Goal: Information Seeking & Learning: Learn about a topic

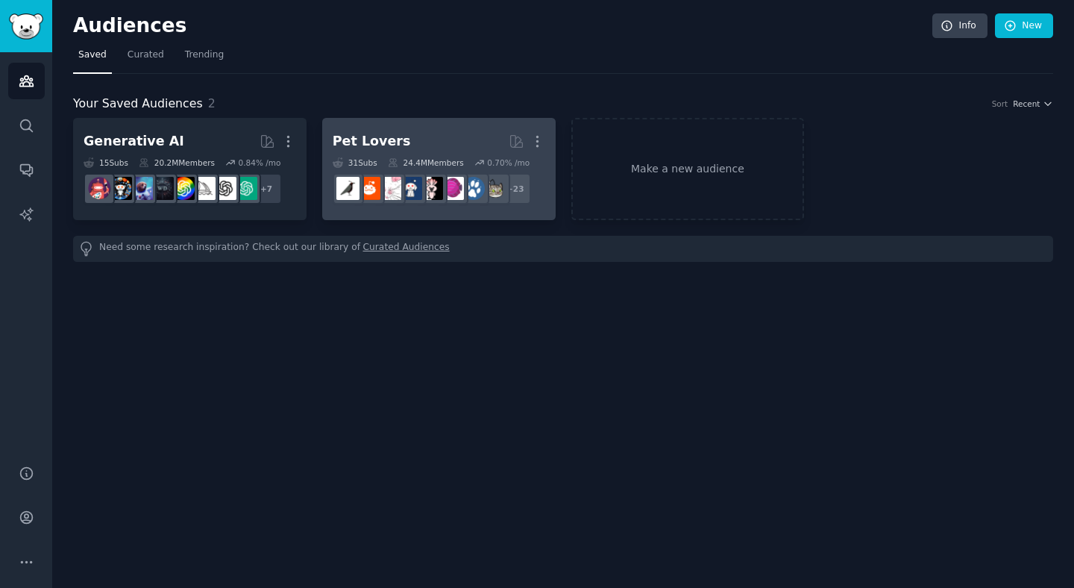
click at [441, 126] on link "Pet Lovers More 31 Sub s 24.4M Members 0.70 % /mo r/dogs + 23" at bounding box center [439, 169] width 234 height 102
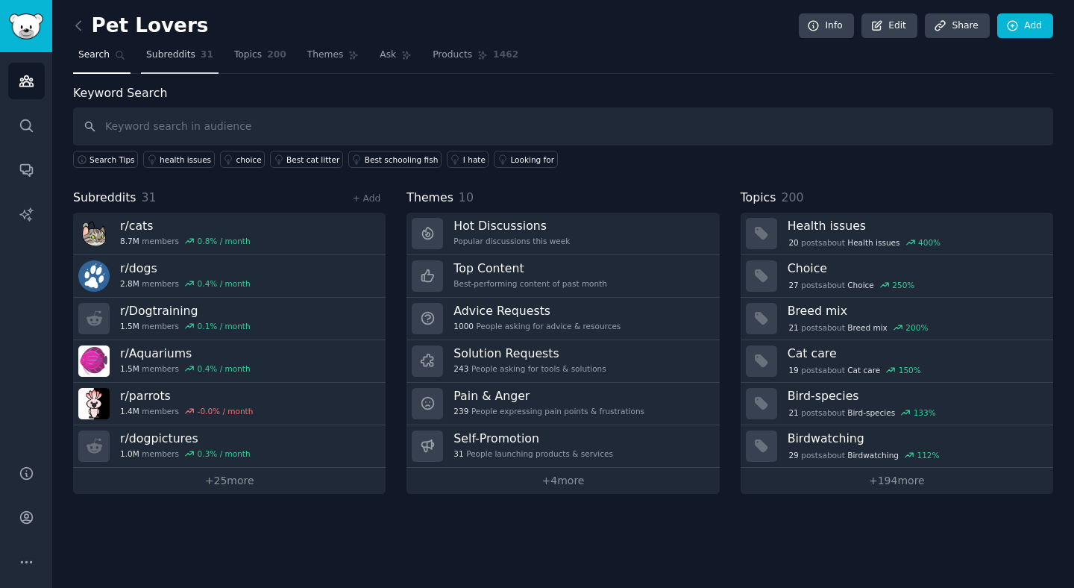
click at [190, 52] on span "Subreddits" at bounding box center [170, 54] width 49 height 13
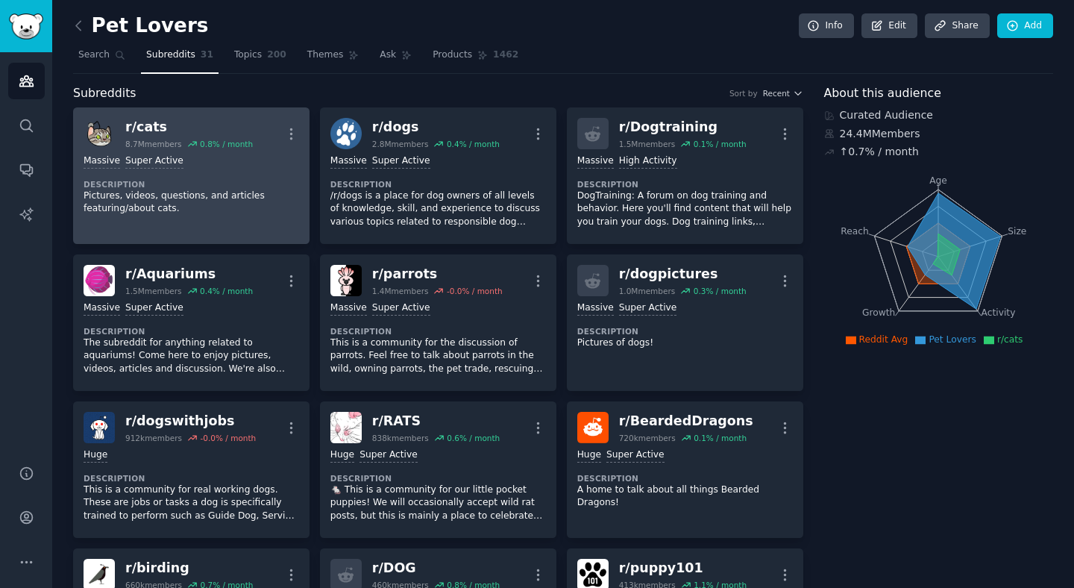
click at [198, 195] on p "Pictures, videos, questions, and articles featuring/about cats." at bounding box center [192, 203] width 216 height 26
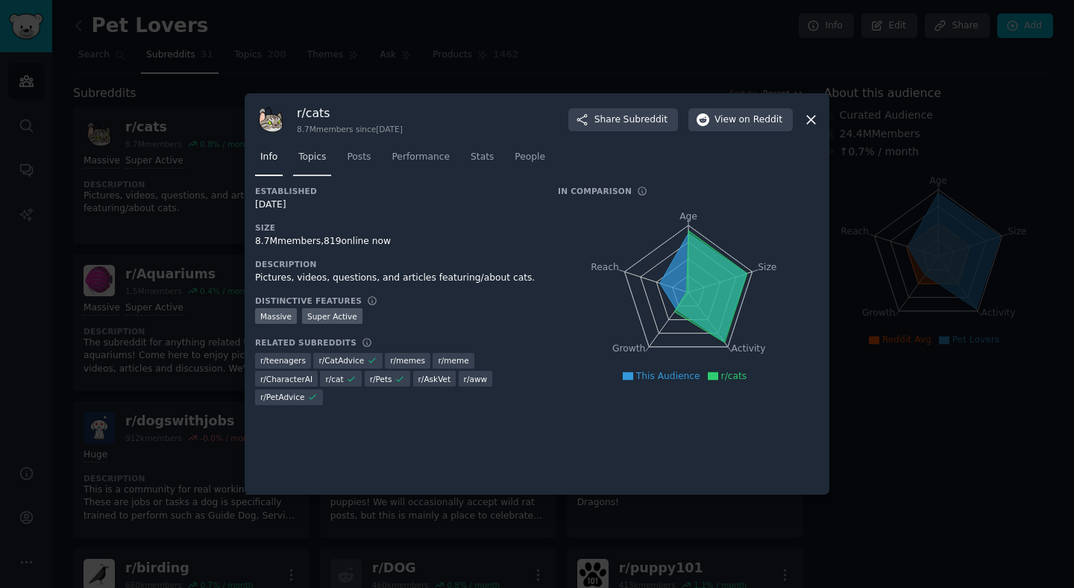
click at [308, 163] on span "Topics" at bounding box center [312, 157] width 28 height 13
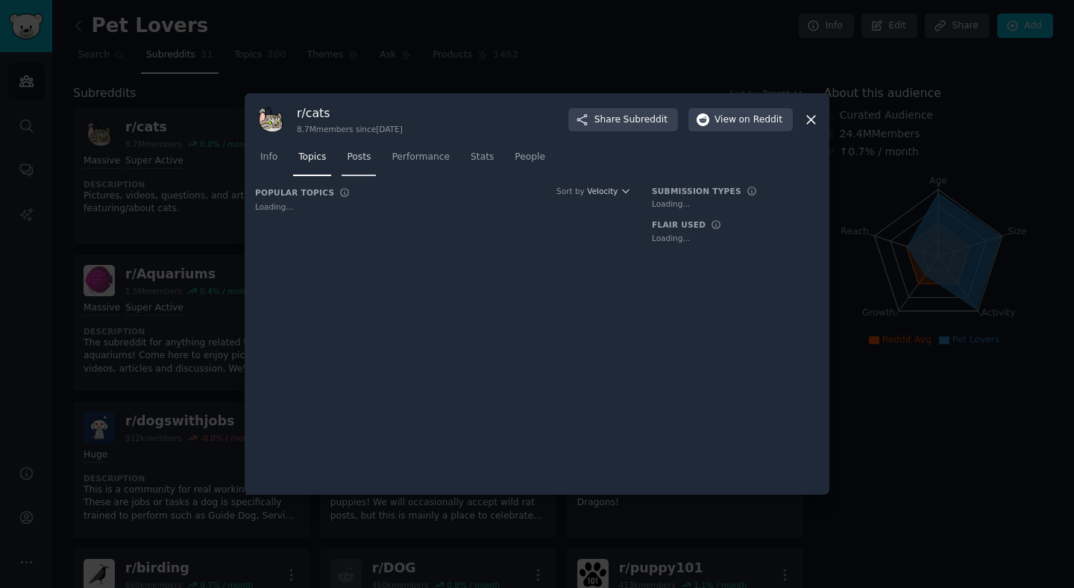
click at [359, 163] on span "Posts" at bounding box center [359, 157] width 24 height 13
click at [435, 157] on span "Performance" at bounding box center [421, 157] width 58 height 13
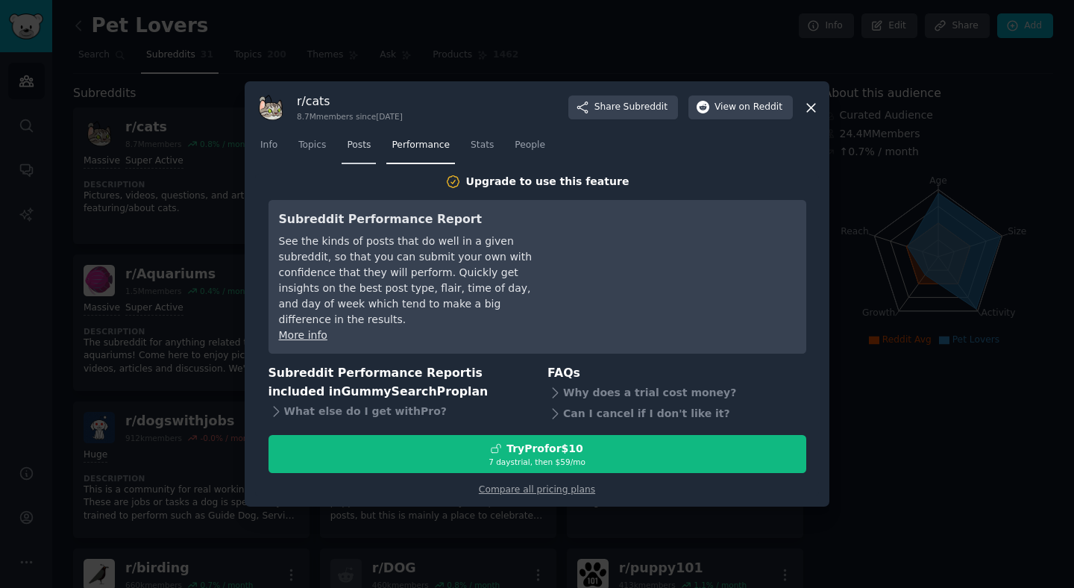
click at [358, 152] on span "Posts" at bounding box center [359, 145] width 24 height 13
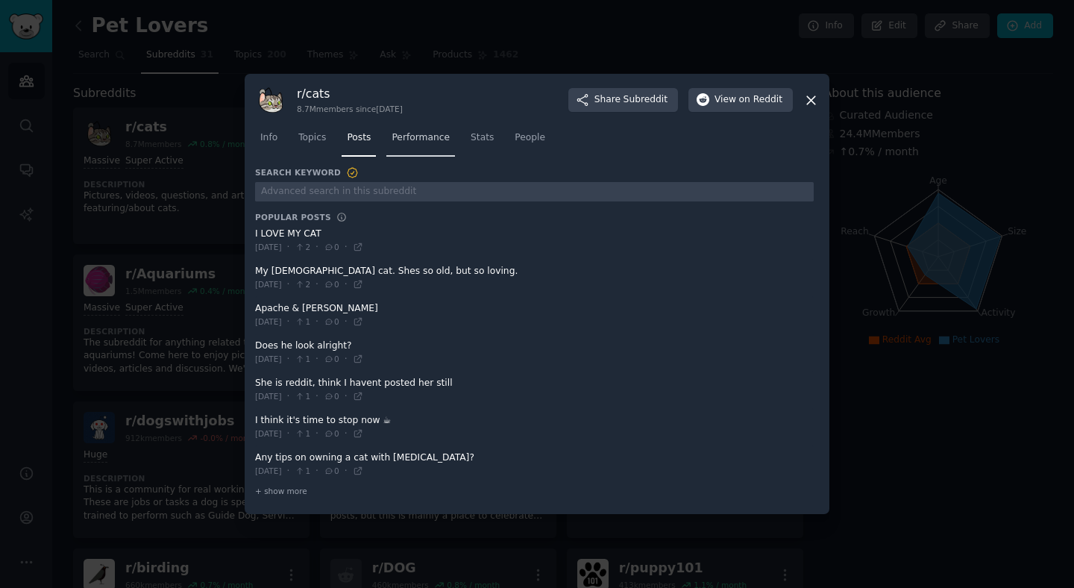
click at [416, 146] on link "Performance" at bounding box center [421, 141] width 69 height 31
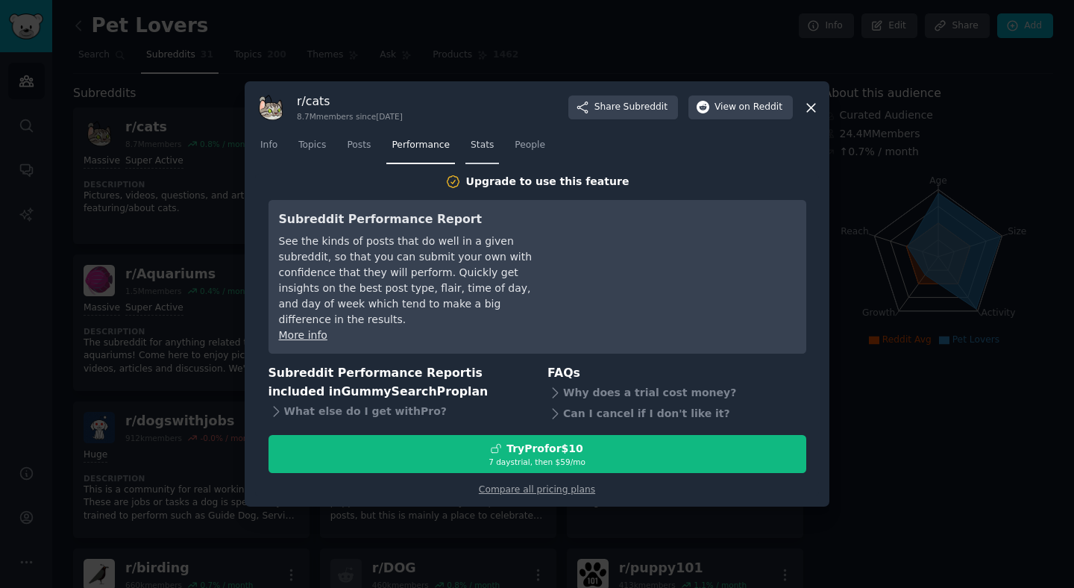
click at [484, 152] on span "Stats" at bounding box center [482, 145] width 23 height 13
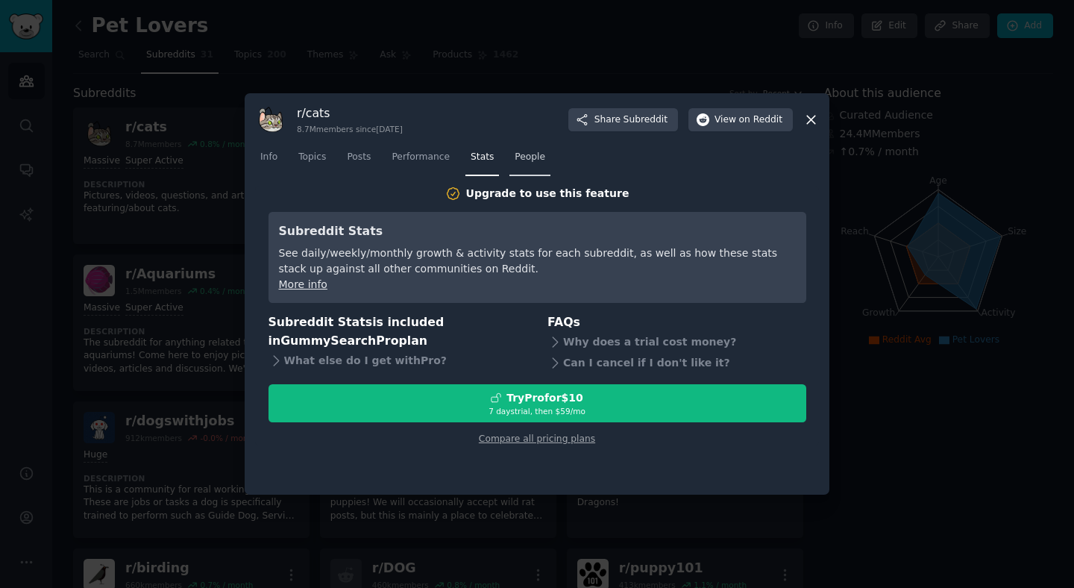
click at [548, 159] on link "People" at bounding box center [530, 160] width 41 height 31
click at [810, 124] on icon at bounding box center [812, 120] width 16 height 16
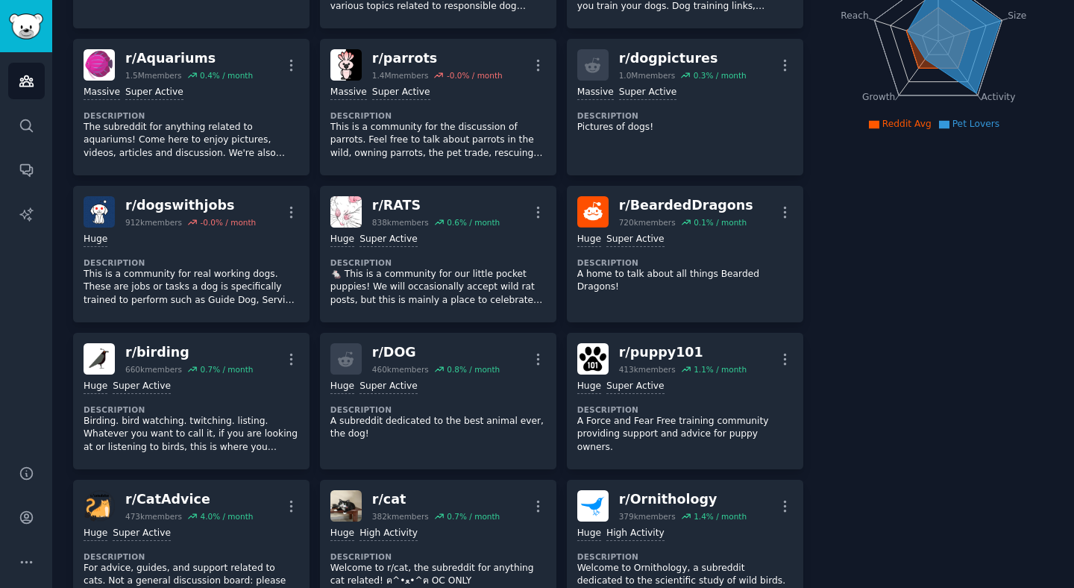
scroll to position [66, 0]
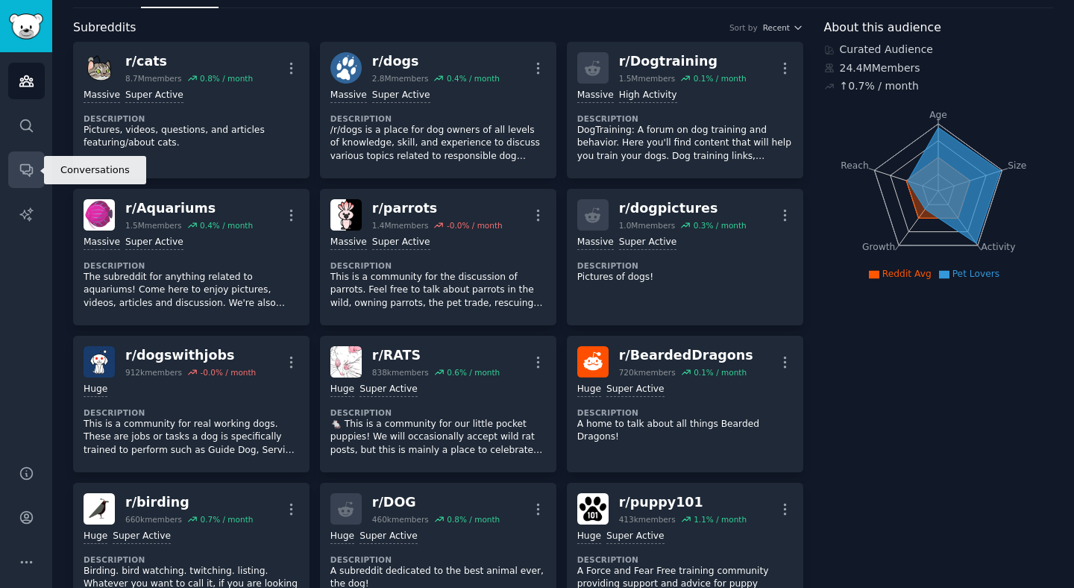
click at [22, 172] on icon "Sidebar" at bounding box center [26, 171] width 12 height 12
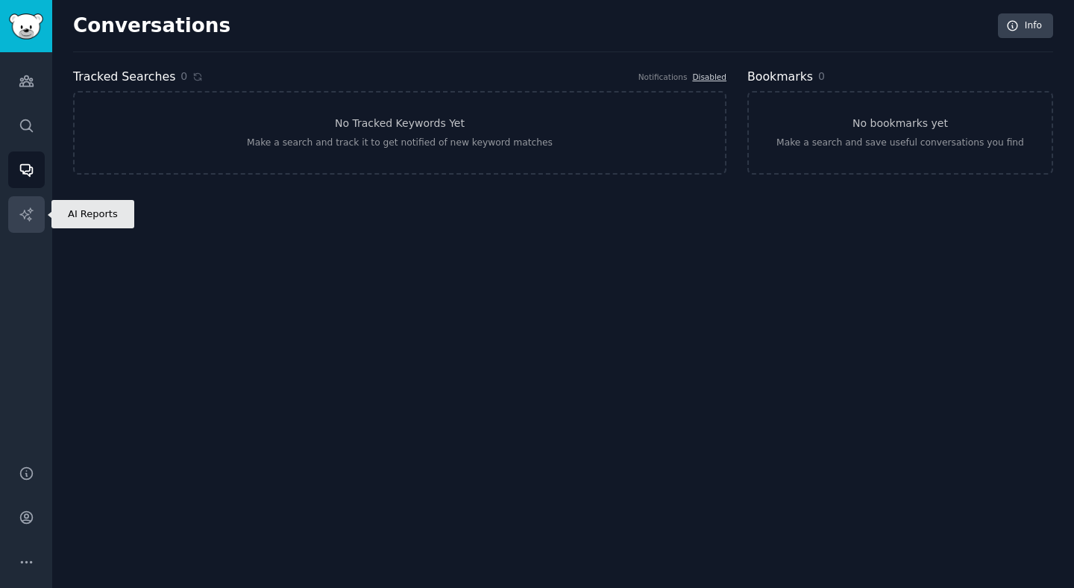
click at [17, 207] on link "AI Reports" at bounding box center [26, 214] width 37 height 37
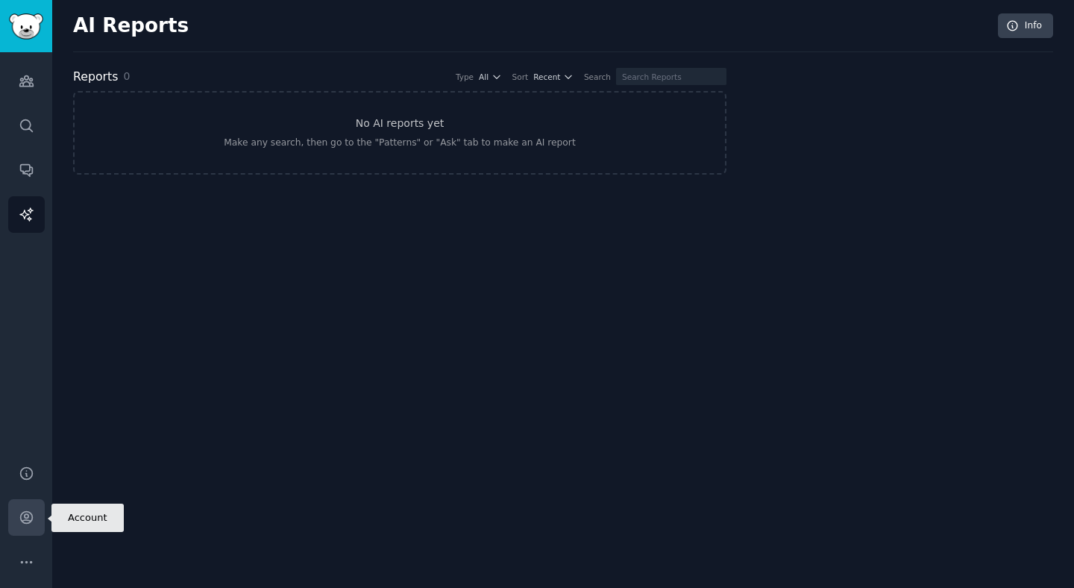
click at [34, 505] on link "Account" at bounding box center [26, 517] width 37 height 37
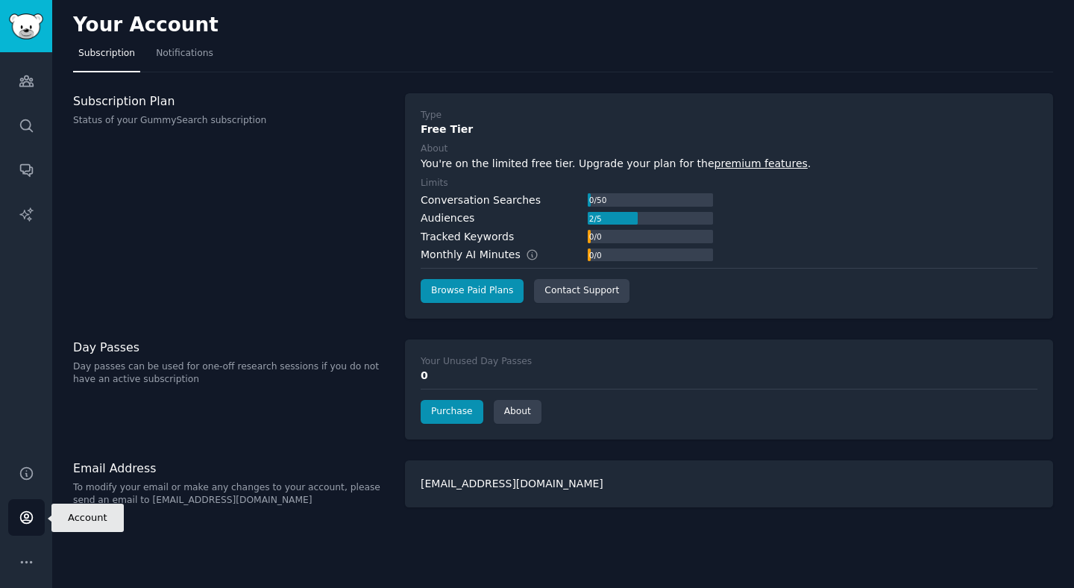
click at [28, 509] on link "Account" at bounding box center [26, 517] width 37 height 37
click at [8, 80] on link "Audiences" at bounding box center [26, 81] width 37 height 37
